Goal: Task Accomplishment & Management: Manage account settings

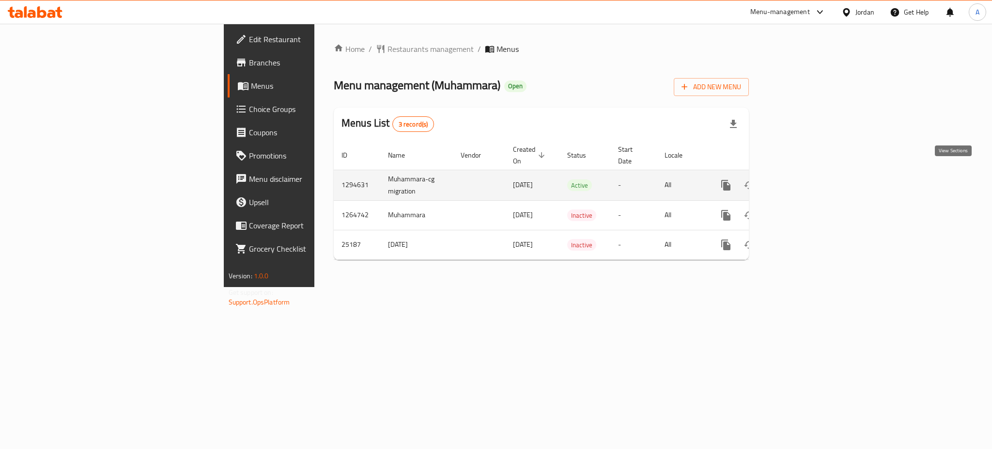
click at [802, 179] on icon "enhanced table" at bounding box center [796, 185] width 12 height 12
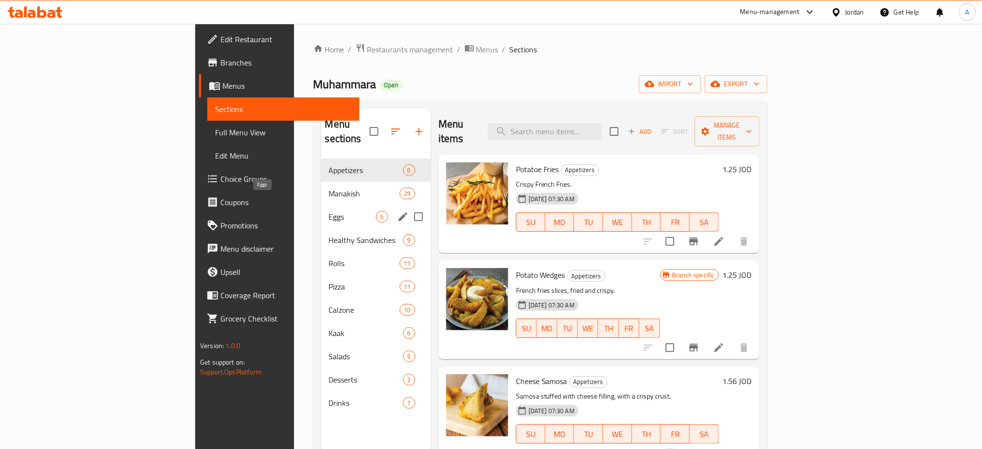
click at [329, 211] on span "Eggs" at bounding box center [352, 217] width 47 height 12
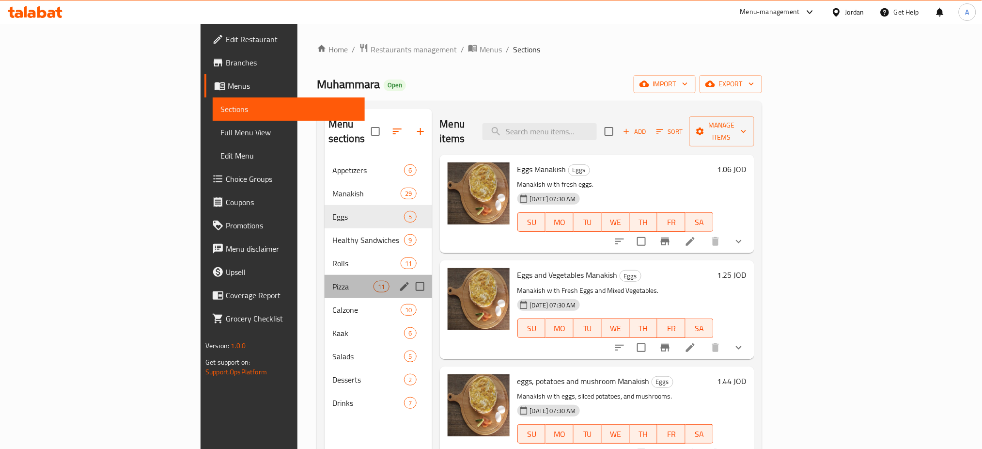
click at [325, 275] on div "Pizza 11" at bounding box center [379, 286] width 108 height 23
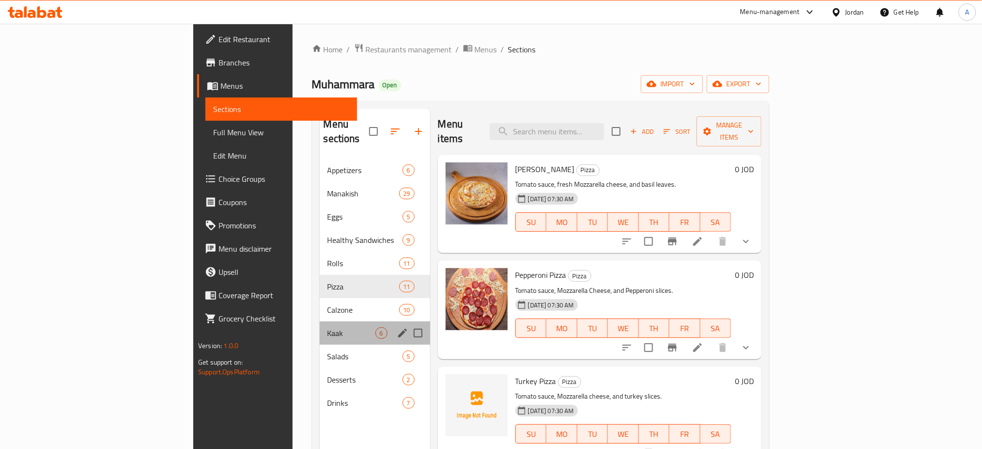
drag, startPoint x: 261, startPoint y: 311, endPoint x: 256, endPoint y: 300, distance: 12.1
click at [320, 321] on div "Kaak 6" at bounding box center [375, 332] width 110 height 23
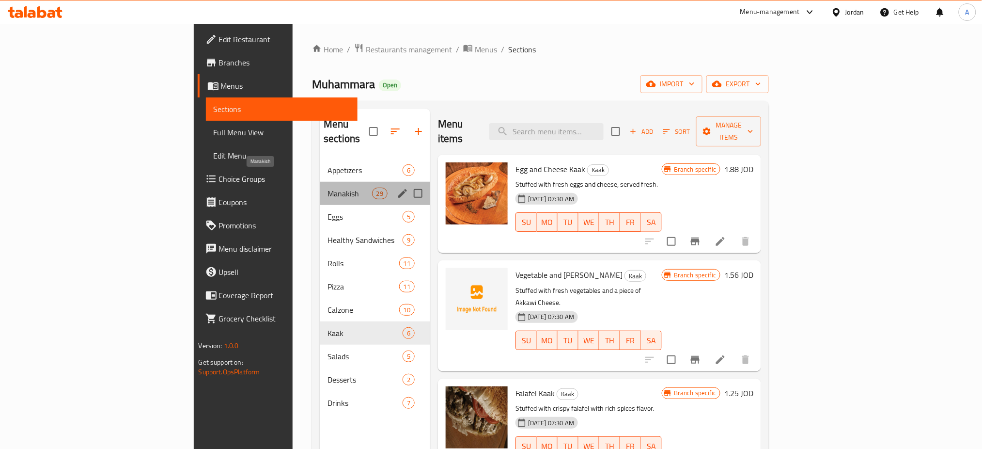
click at [327, 187] on span "Manakish" at bounding box center [349, 193] width 44 height 12
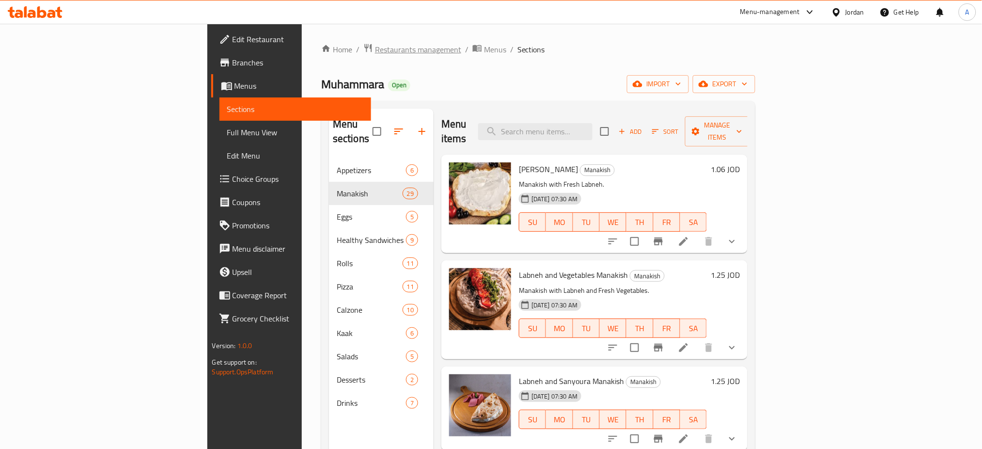
click at [375, 52] on span "Restaurants management" at bounding box center [418, 50] width 86 height 12
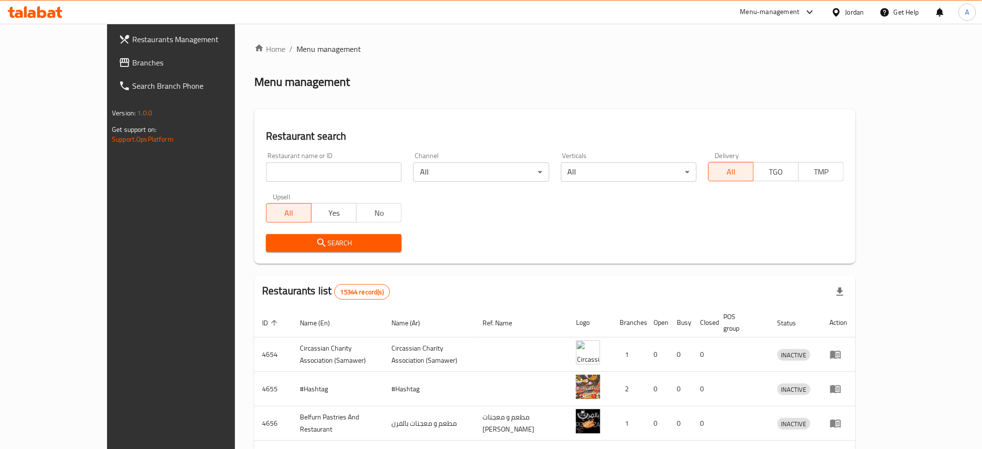
click at [286, 172] on input "search" at bounding box center [334, 171] width 136 height 19
paste input "Aviators"
type input "Aviators"
click button "Search" at bounding box center [334, 243] width 136 height 18
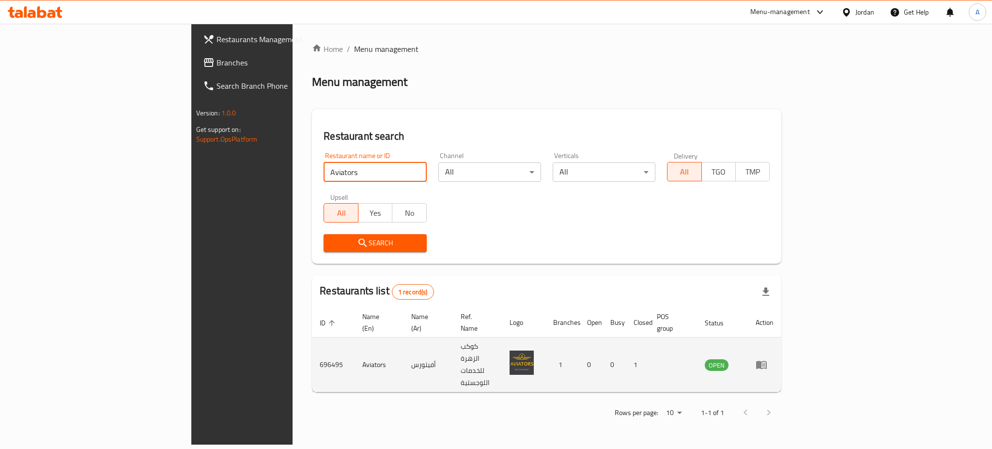
click at [781, 339] on td "enhanced table" at bounding box center [764, 364] width 33 height 55
click at [767, 361] on icon "enhanced table" at bounding box center [761, 365] width 11 height 8
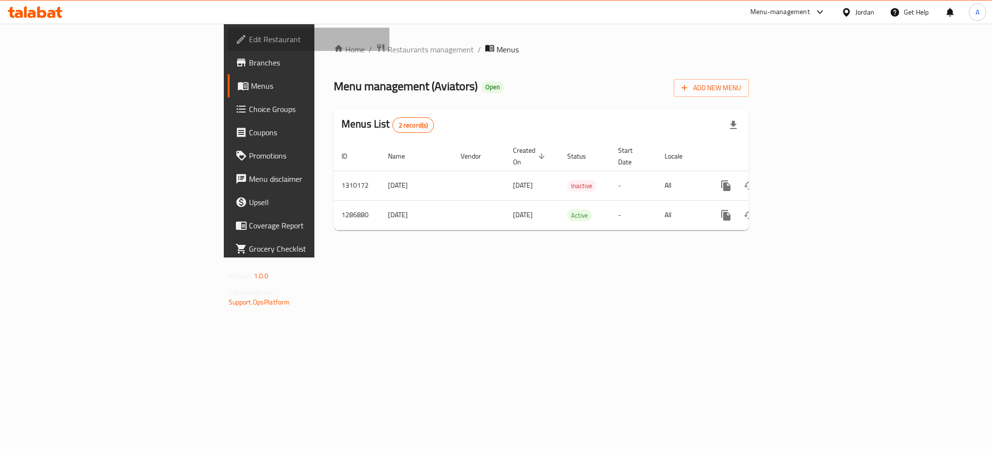
click at [249, 39] on span "Edit Restaurant" at bounding box center [315, 39] width 133 height 12
